Goal: Communication & Community: Connect with others

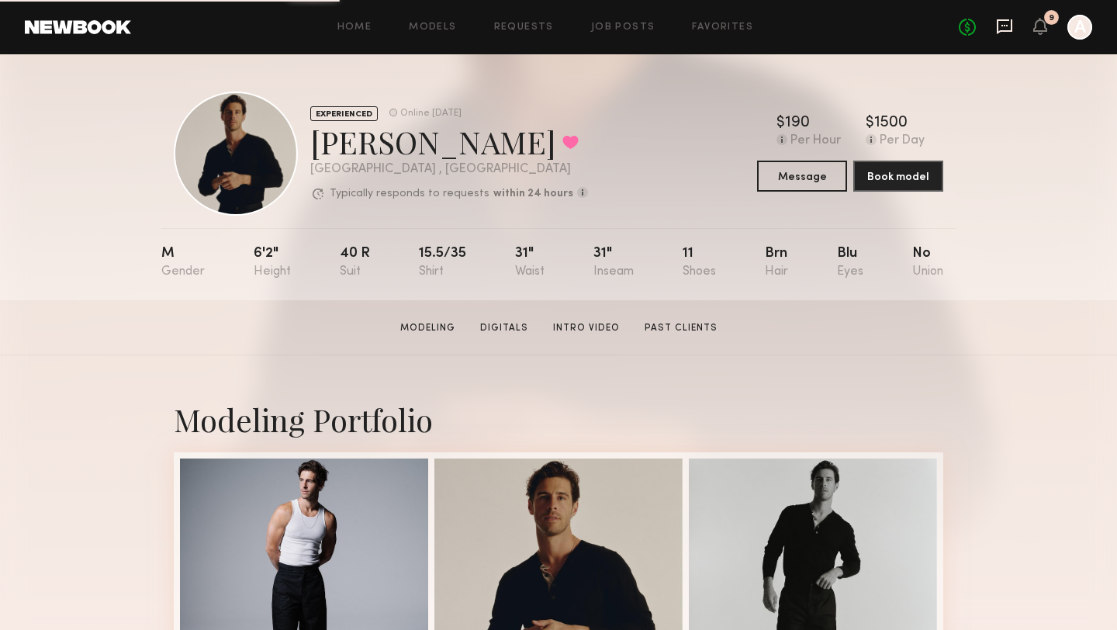
click at [1007, 32] on icon at bounding box center [1005, 26] width 16 height 15
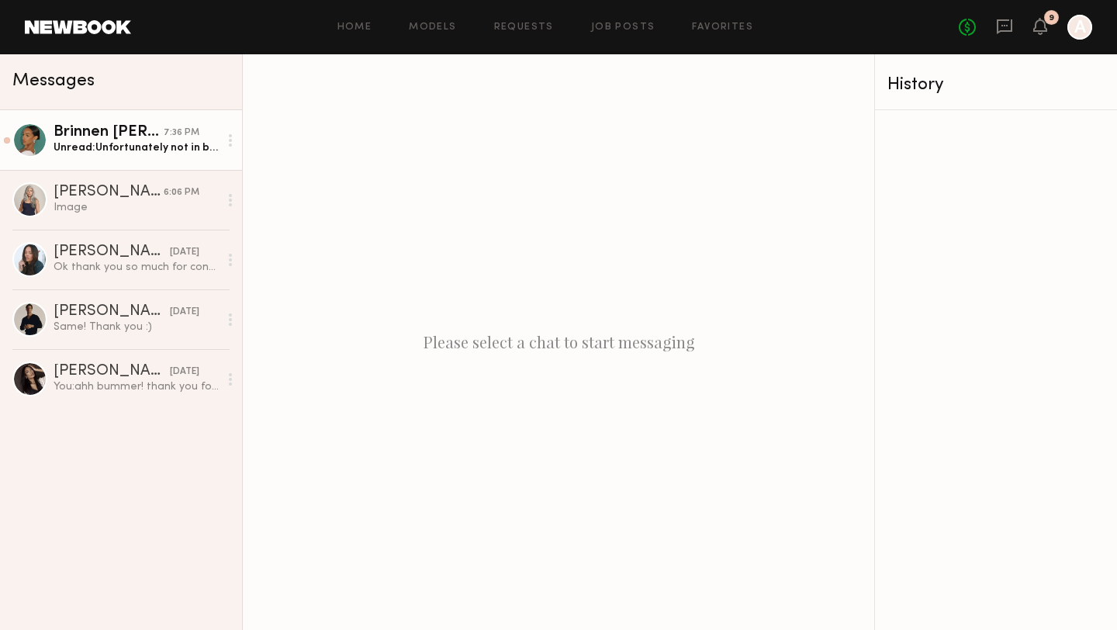
click at [129, 138] on div "Brinnen T." at bounding box center [109, 133] width 110 height 16
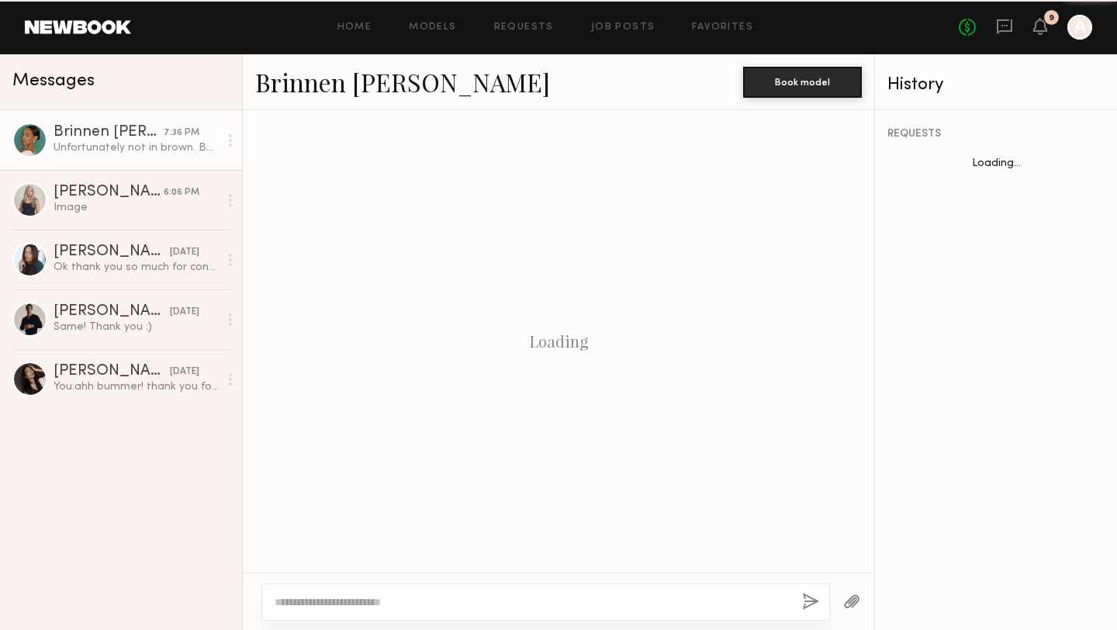
scroll to position [1768, 0]
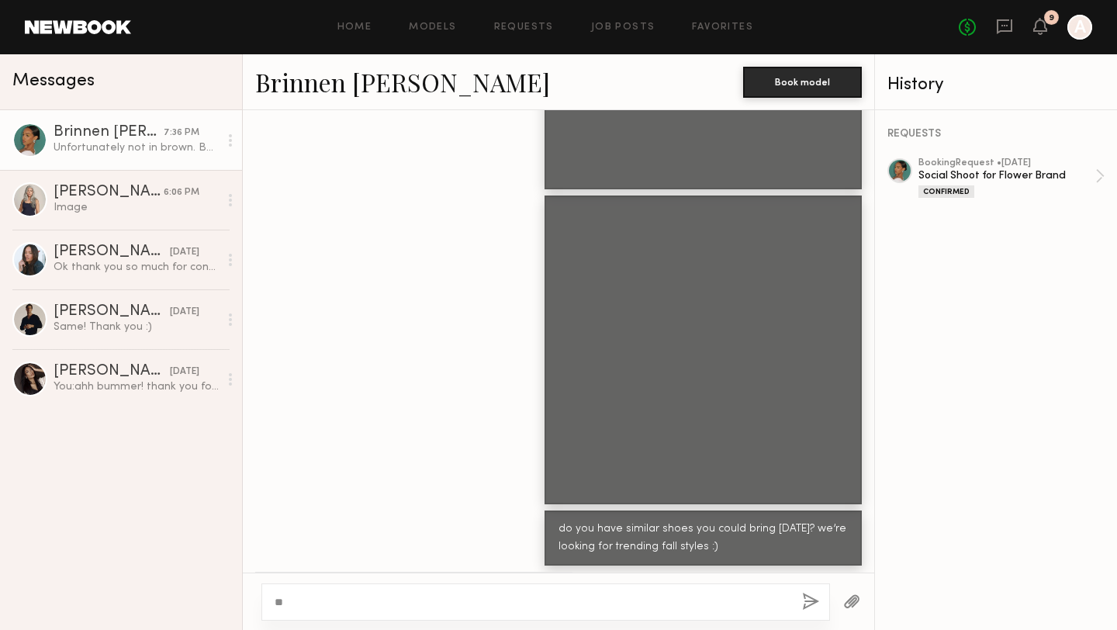
type textarea "*"
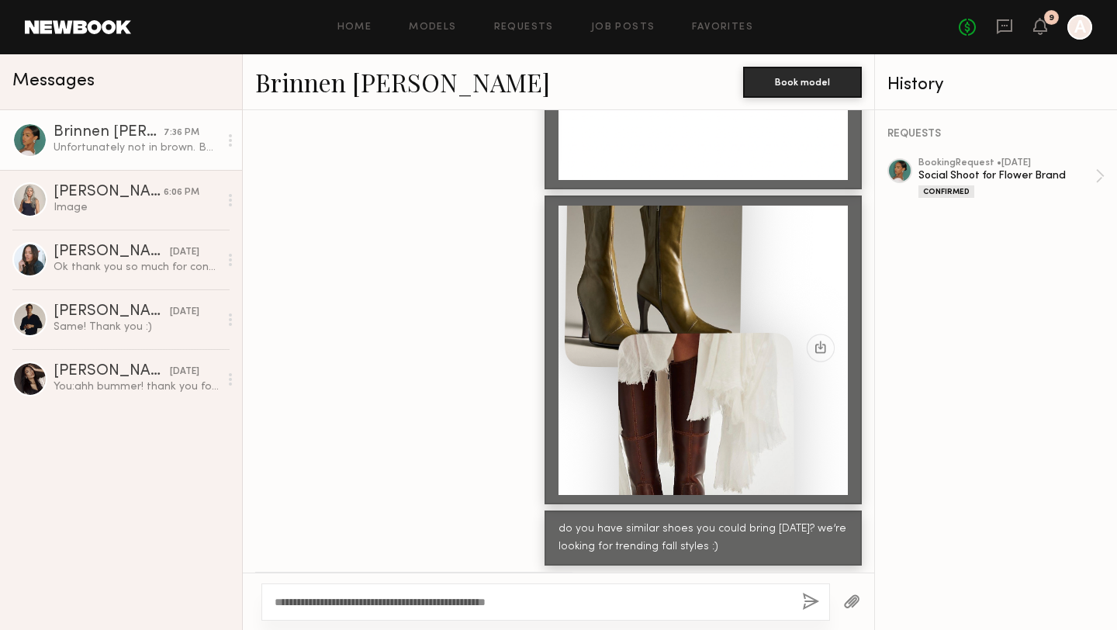
type textarea "**********"
click at [807, 596] on button "button" at bounding box center [810, 601] width 17 height 19
